Goal: Information Seeking & Learning: Learn about a topic

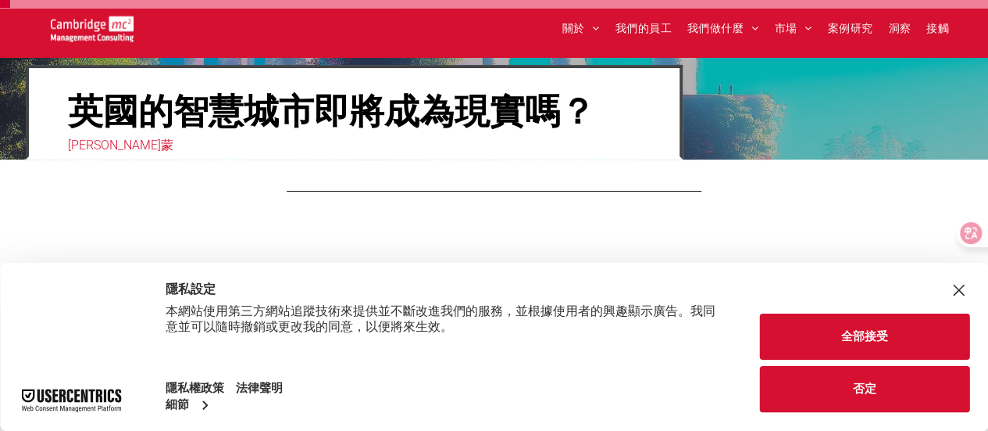
scroll to position [156, 0]
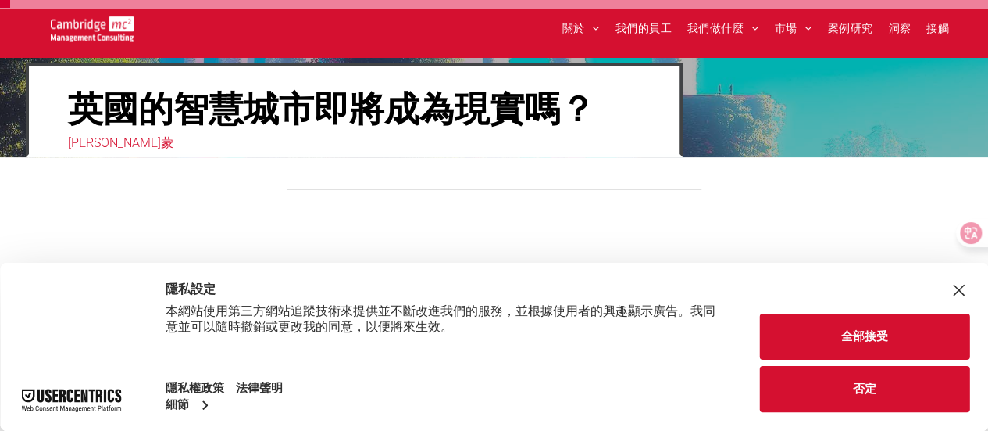
click at [909, 339] on button "全部接受" at bounding box center [864, 336] width 209 height 46
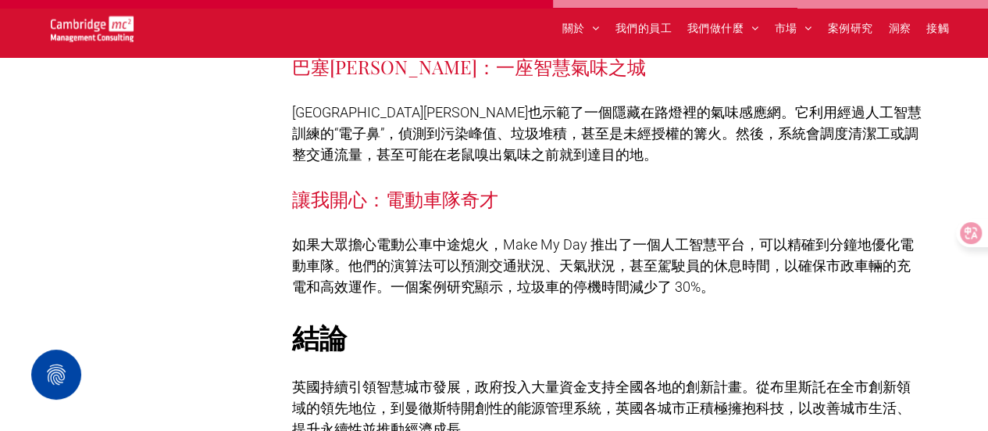
scroll to position [5391, 0]
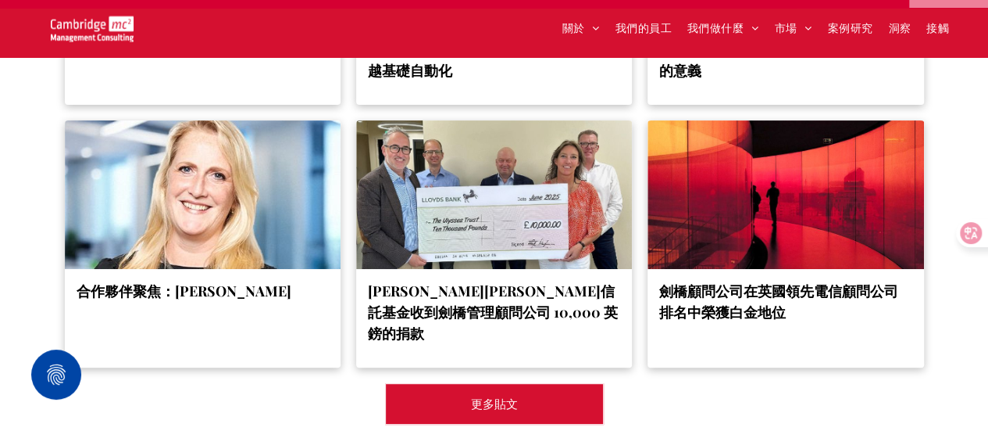
scroll to position [9553, 0]
